Goal: Task Accomplishment & Management: Manage account settings

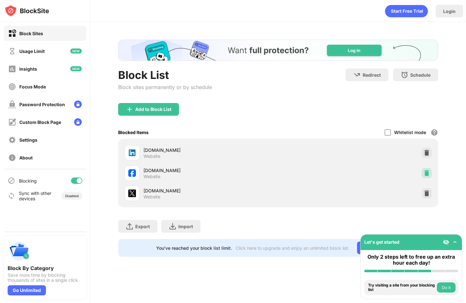
click at [427, 174] on img at bounding box center [427, 173] width 6 height 6
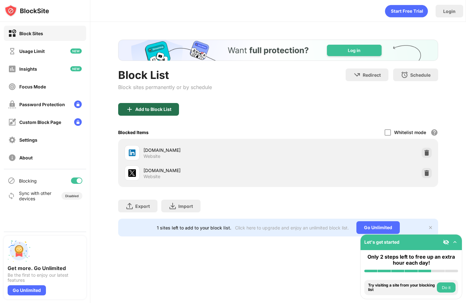
click at [161, 114] on div "Add to Block List" at bounding box center [148, 109] width 61 height 13
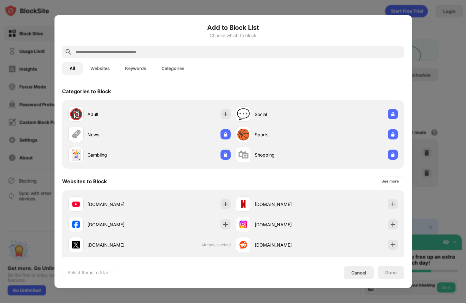
click at [161, 49] on input "text" at bounding box center [238, 52] width 327 height 8
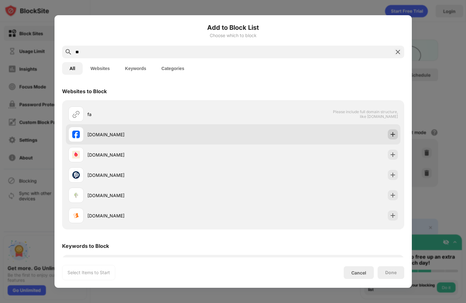
type input "**"
click at [390, 135] on img at bounding box center [393, 134] width 6 height 6
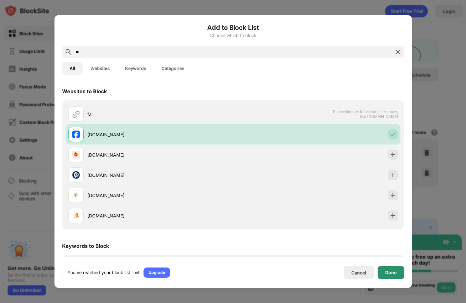
click at [387, 269] on div "Done" at bounding box center [391, 272] width 27 height 13
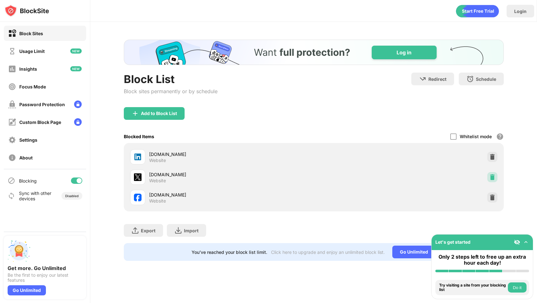
click at [496, 179] on div at bounding box center [493, 177] width 10 height 10
